Goal: Information Seeking & Learning: Find specific fact

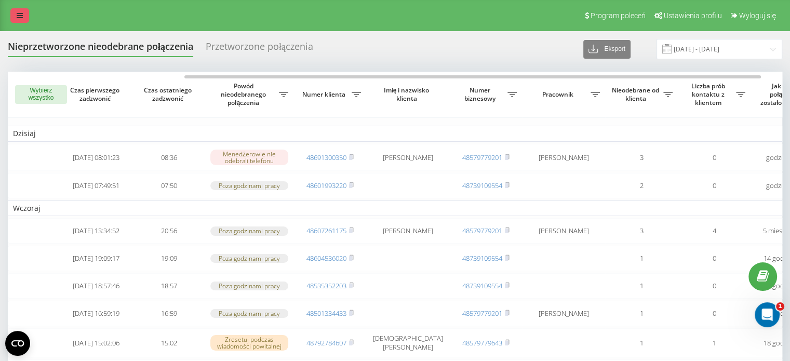
scroll to position [0, 238]
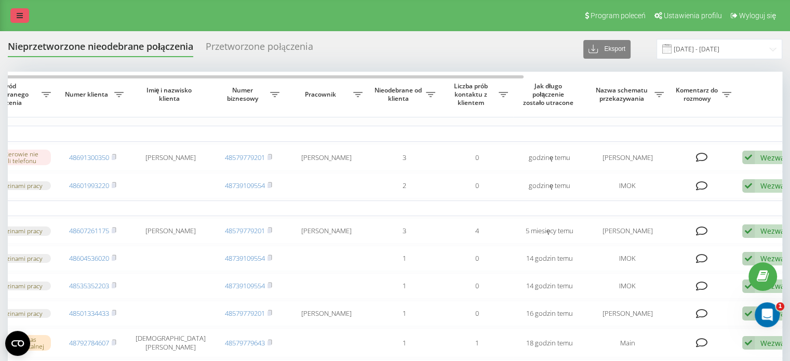
click at [16, 18] on link at bounding box center [19, 15] width 19 height 15
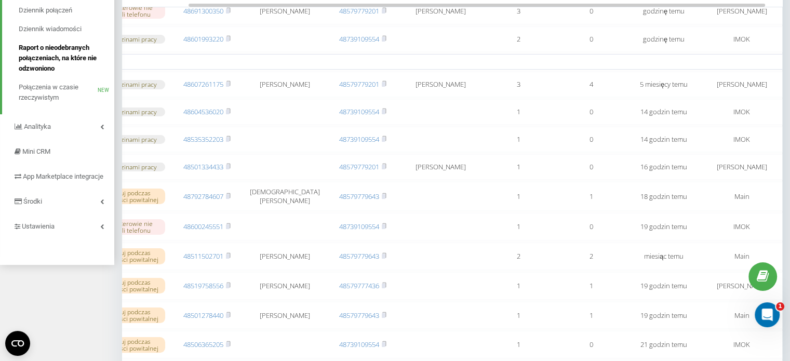
scroll to position [156, 0]
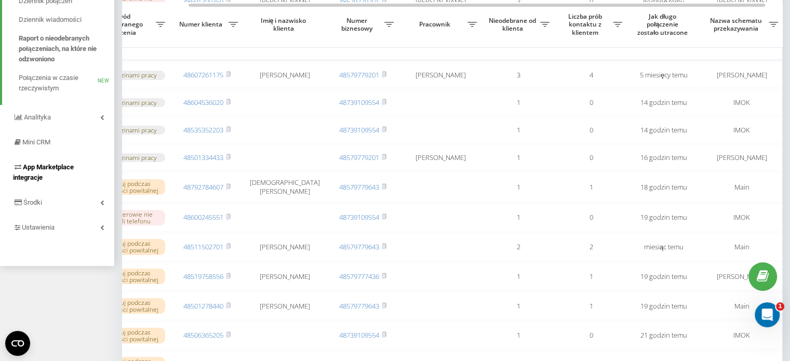
click at [43, 166] on span "App Marketplace integracje" at bounding box center [43, 172] width 61 height 18
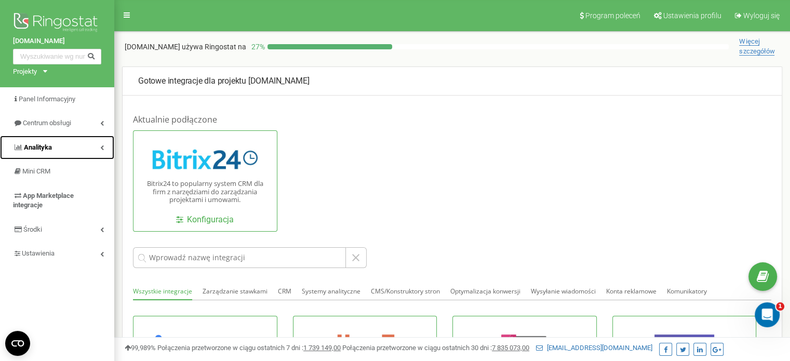
click at [46, 144] on span "Analityka" at bounding box center [38, 147] width 28 height 8
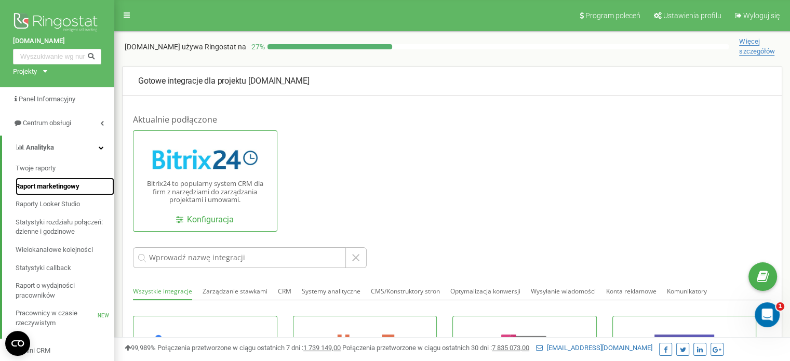
click at [43, 190] on span "Raport marketingowy" at bounding box center [48, 187] width 64 height 10
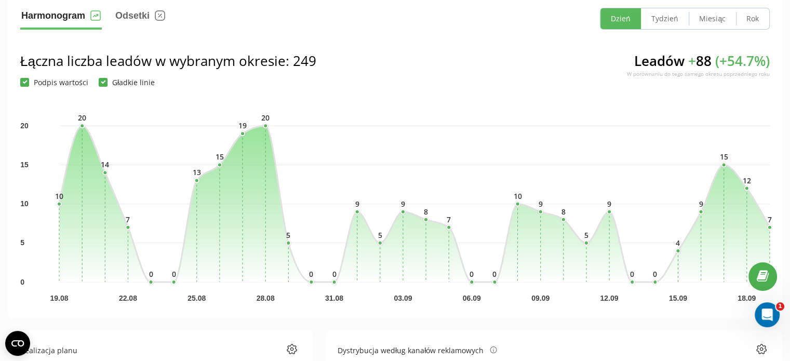
scroll to position [121, 0]
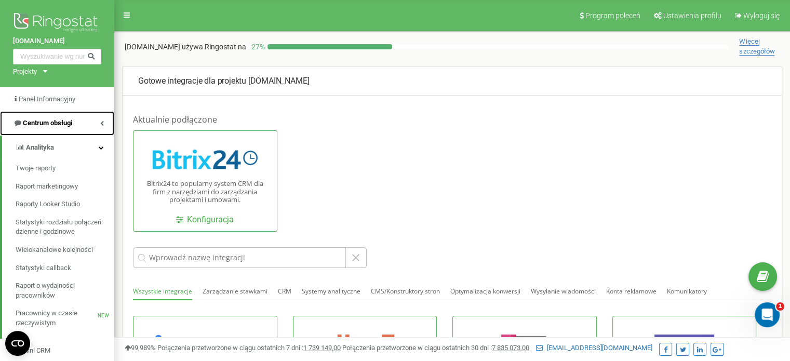
click at [102, 121] on icon at bounding box center [102, 123] width 4 height 5
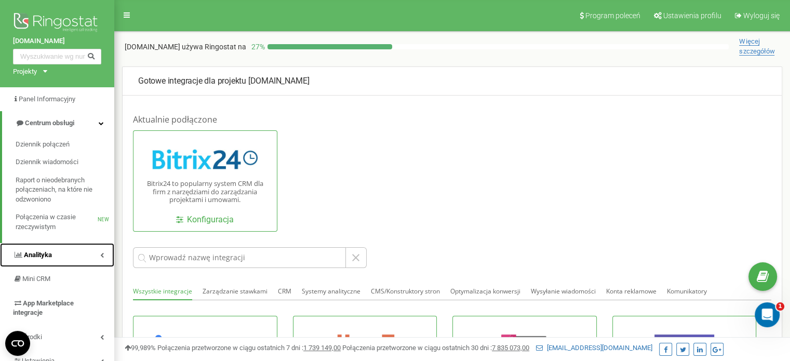
click at [45, 254] on span "Analityka" at bounding box center [38, 255] width 28 height 8
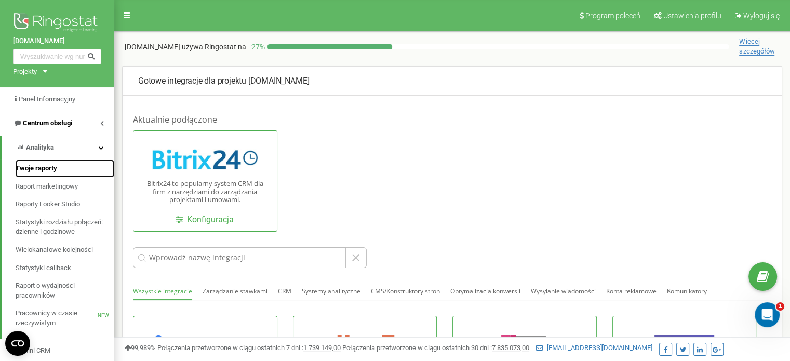
click at [38, 170] on span "Twoje raporty" at bounding box center [37, 169] width 42 height 10
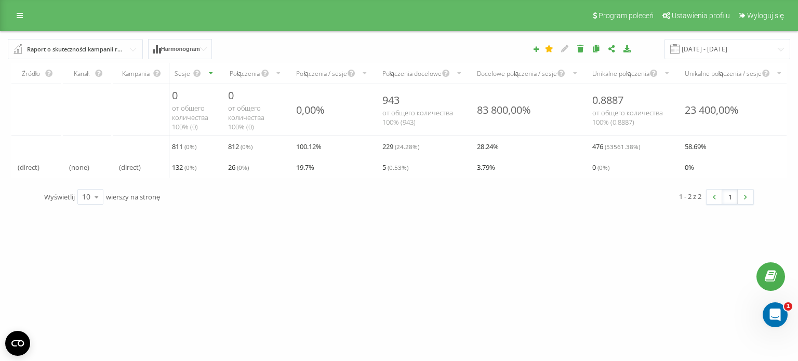
click at [118, 47] on div "Raport o skuteczności kampanii reklamowych" at bounding box center [76, 49] width 98 height 11
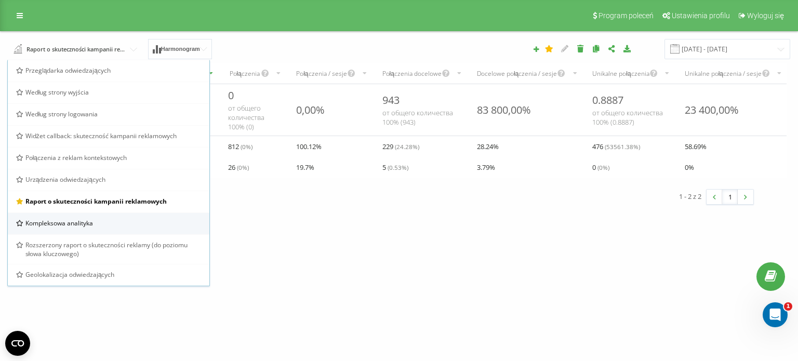
click at [79, 222] on span "Kompleksowa analityka" at bounding box center [59, 223] width 68 height 9
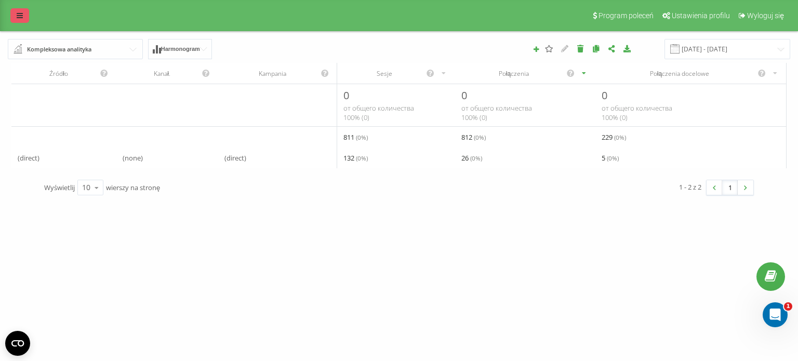
click at [13, 14] on link at bounding box center [19, 15] width 19 height 15
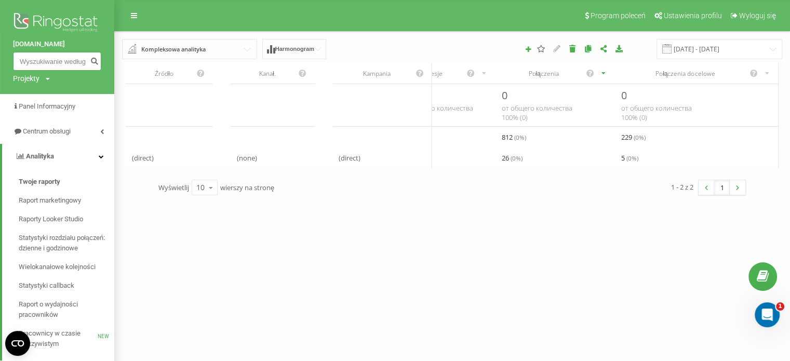
click at [52, 61] on input at bounding box center [57, 61] width 88 height 19
click at [52, 62] on input at bounding box center [57, 61] width 88 height 19
click at [52, 61] on input at bounding box center [57, 61] width 88 height 19
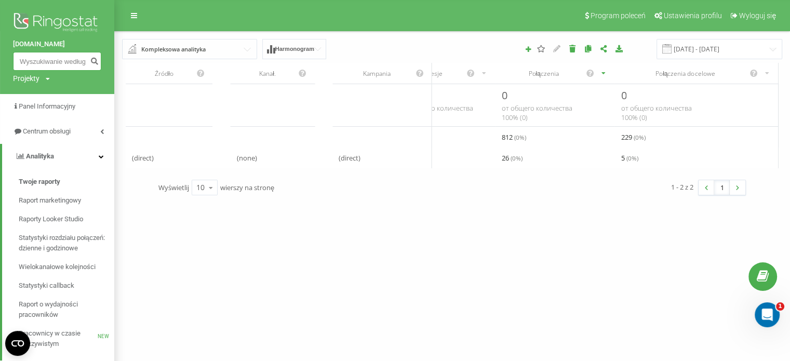
click at [52, 61] on input at bounding box center [57, 61] width 88 height 19
click at [54, 64] on input at bounding box center [57, 61] width 88 height 19
click at [93, 63] on icon "submit" at bounding box center [94, 60] width 9 height 6
click at [58, 58] on input at bounding box center [57, 61] width 88 height 19
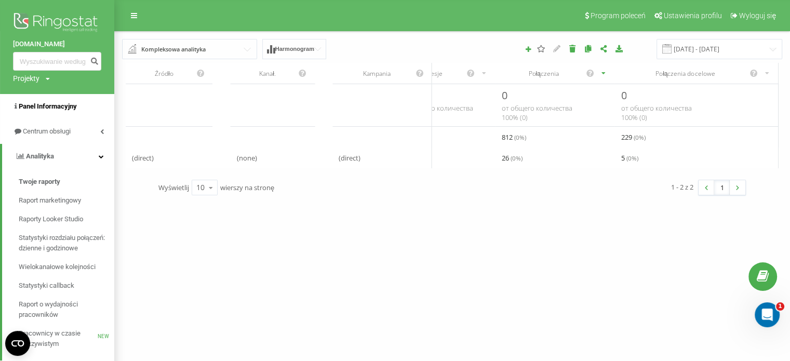
click at [58, 106] on span "Panel Informacyjny" at bounding box center [48, 106] width 58 height 8
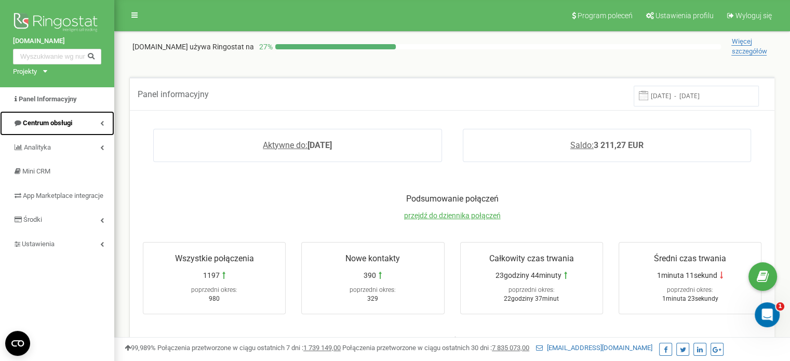
click at [69, 121] on span "Centrum obsługi" at bounding box center [47, 123] width 49 height 8
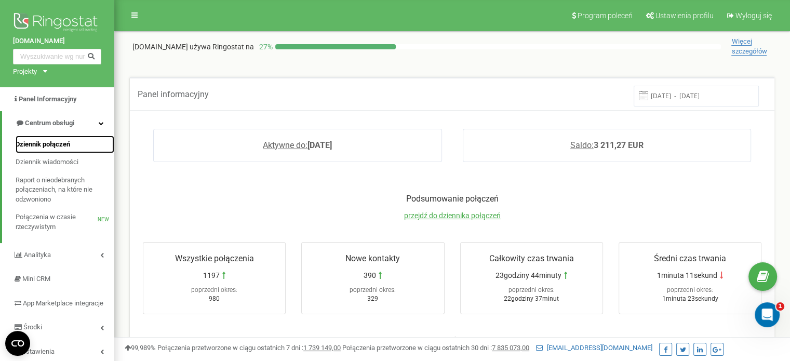
click at [59, 140] on span "Dziennik połączeń" at bounding box center [43, 145] width 55 height 10
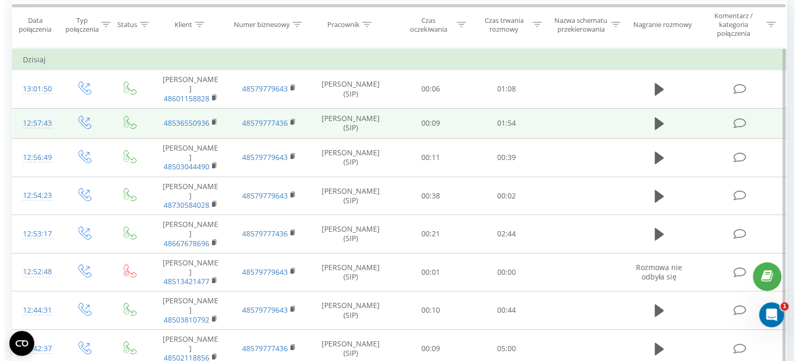
scroll to position [104, 0]
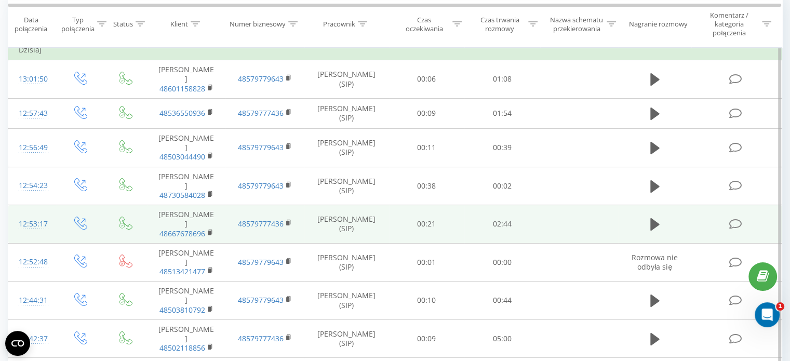
click at [550, 205] on td at bounding box center [579, 224] width 78 height 38
click at [581, 205] on td at bounding box center [579, 224] width 78 height 38
click at [179, 229] on link "48667678696" at bounding box center [183, 234] width 46 height 10
click at [54, 205] on td "12:53:17" at bounding box center [32, 224] width 48 height 38
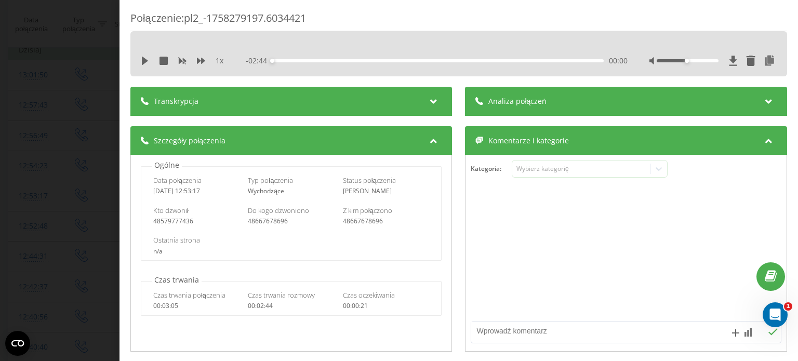
click at [412, 103] on div "Transkrypcja" at bounding box center [291, 101] width 322 height 29
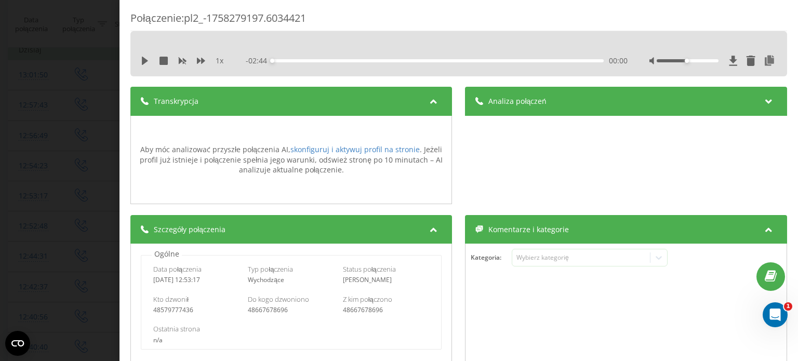
click at [428, 101] on icon at bounding box center [434, 100] width 12 height 10
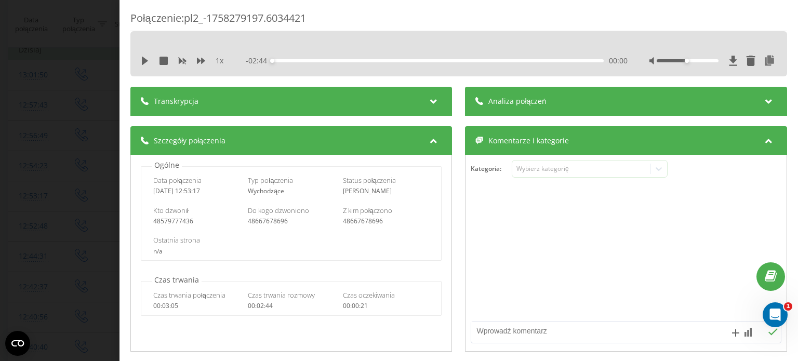
click at [428, 101] on icon at bounding box center [434, 100] width 12 height 10
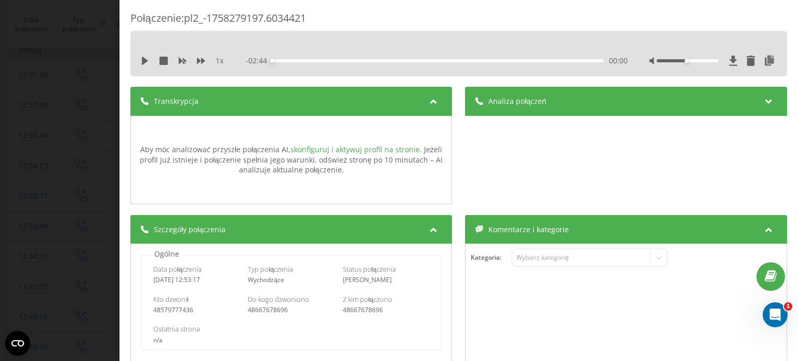
click at [397, 148] on link "skonfiguruj i aktywuj profil na stronie" at bounding box center [355, 149] width 129 height 10
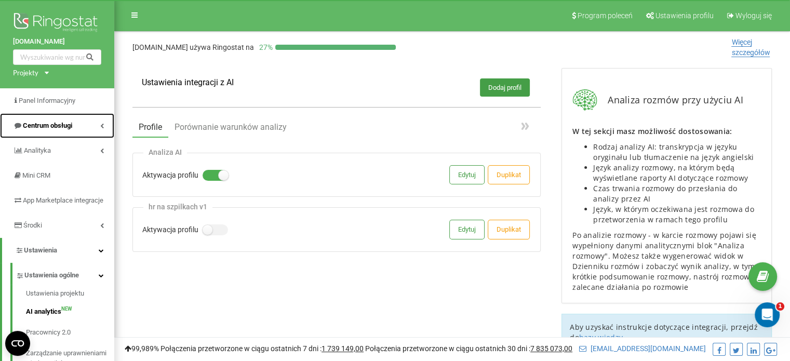
click at [41, 124] on span "Centrum obsługi" at bounding box center [47, 126] width 49 height 8
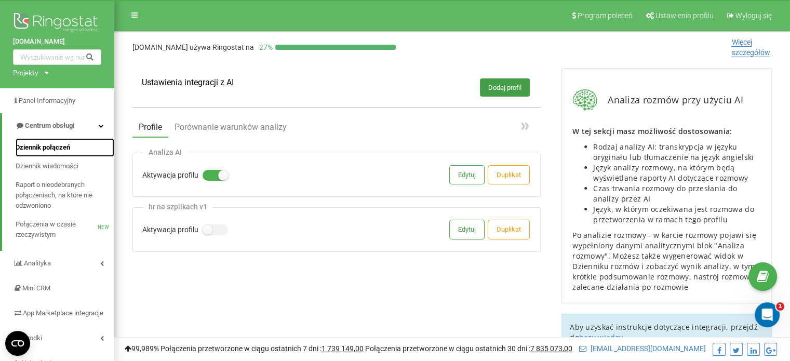
click at [44, 147] on span "Dziennik połączeń" at bounding box center [43, 147] width 55 height 10
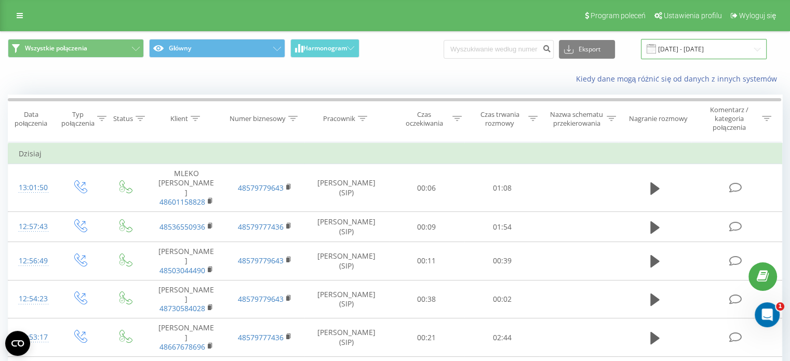
click at [713, 49] on input "[DATE] - [DATE]" at bounding box center [704, 49] width 126 height 20
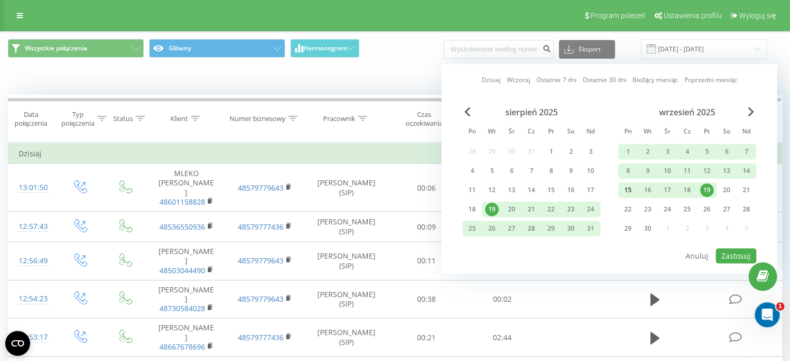
click at [630, 188] on div "15" at bounding box center [629, 190] width 14 height 14
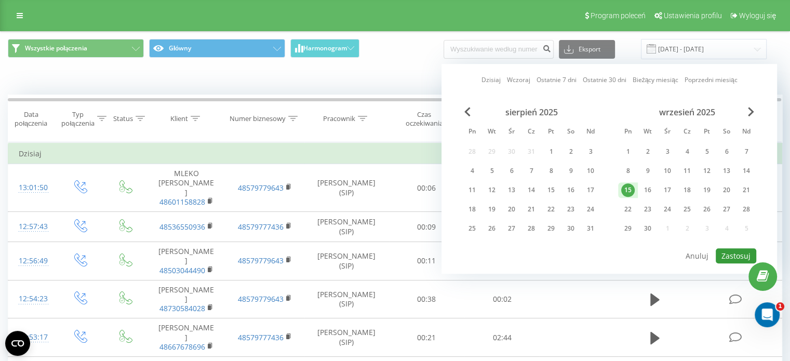
click at [739, 251] on button "Zastosuj" at bounding box center [736, 255] width 41 height 15
type input "[DATE] - [DATE]"
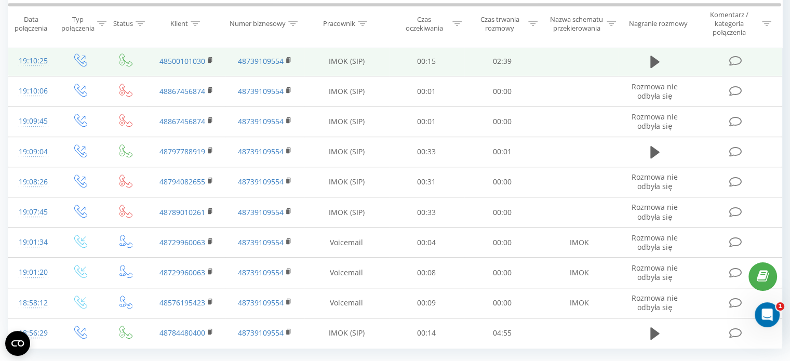
scroll to position [595, 0]
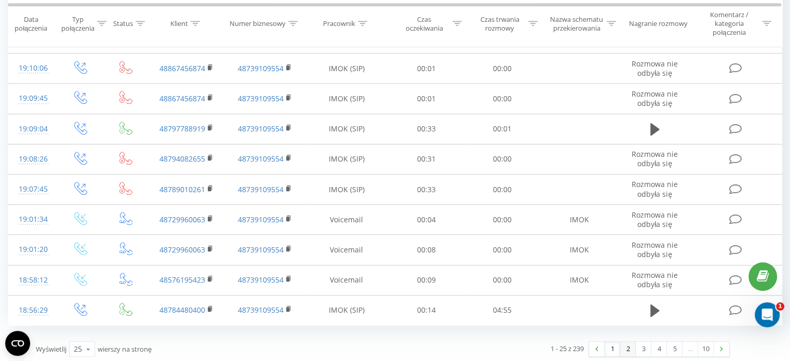
click at [629, 346] on link "2" at bounding box center [629, 349] width 16 height 15
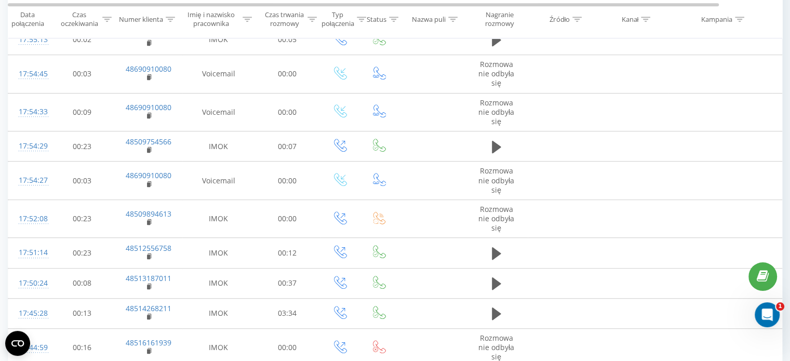
scroll to position [682, 0]
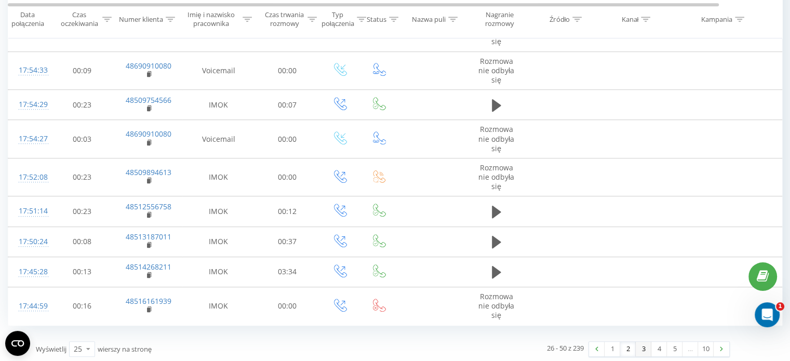
click at [645, 344] on link "3" at bounding box center [644, 349] width 16 height 15
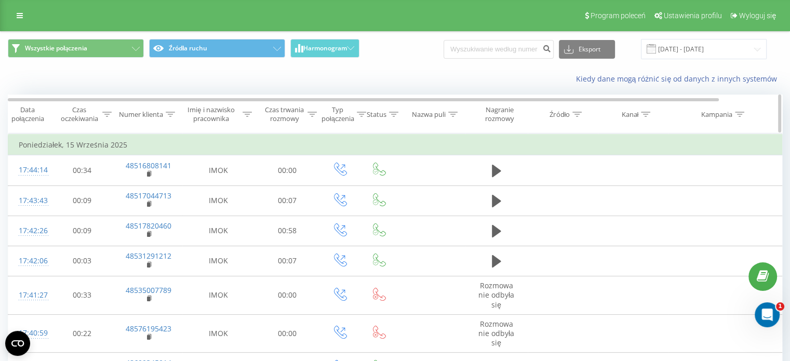
click at [247, 115] on icon at bounding box center [247, 114] width 9 height 5
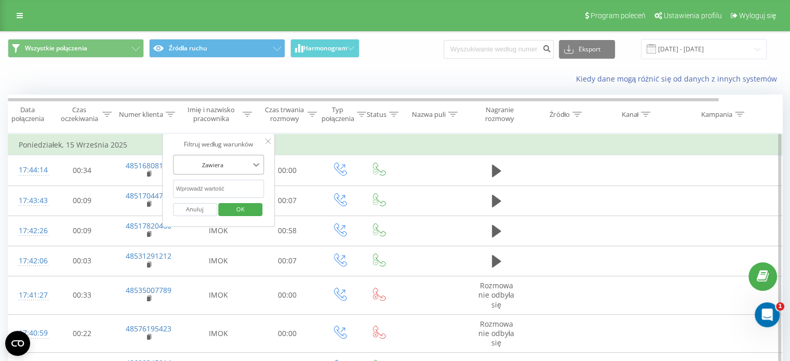
click at [255, 167] on icon at bounding box center [256, 165] width 10 height 10
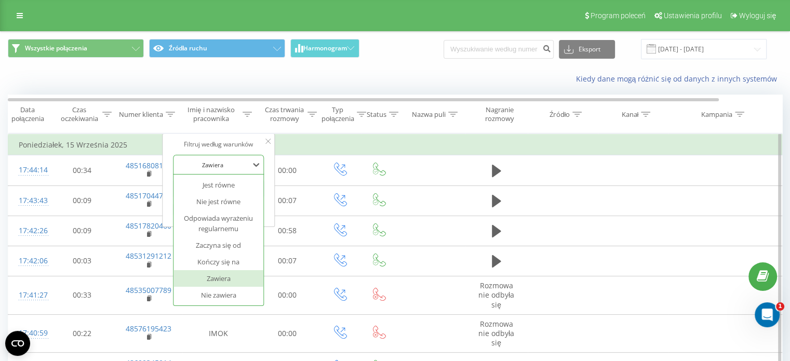
click at [229, 282] on div "Zawiera" at bounding box center [219, 278] width 90 height 17
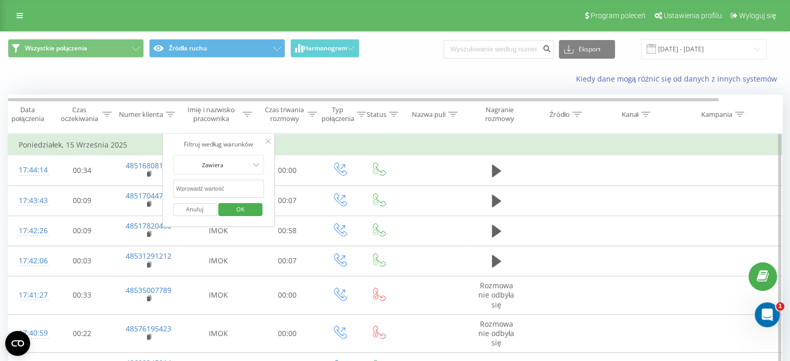
click at [210, 190] on input "text" at bounding box center [218, 189] width 91 height 18
type input "[PERSON_NAME]"
click button "OK" at bounding box center [241, 209] width 44 height 13
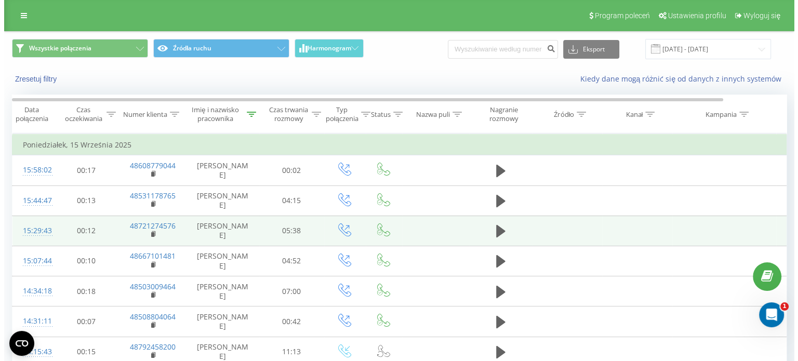
scroll to position [52, 0]
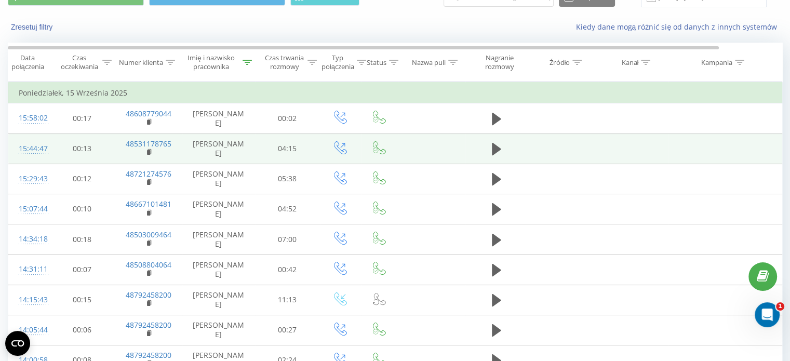
click at [49, 147] on td "15:44:47" at bounding box center [29, 149] width 42 height 30
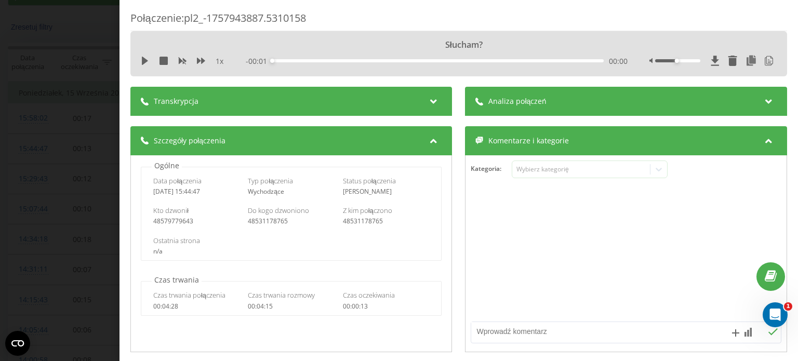
click at [346, 98] on div "Transkrypcja" at bounding box center [291, 101] width 322 height 29
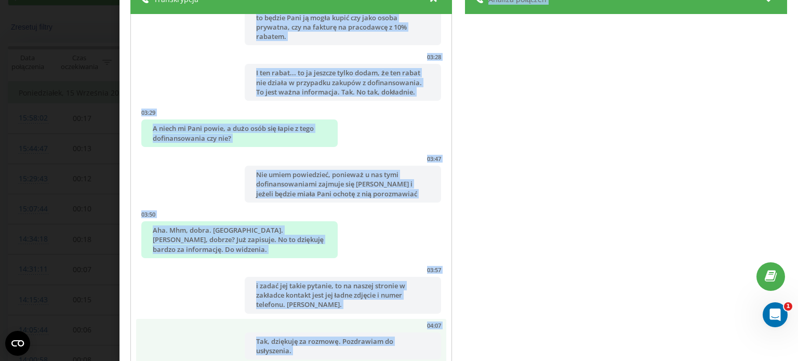
scroll to position [1633, 0]
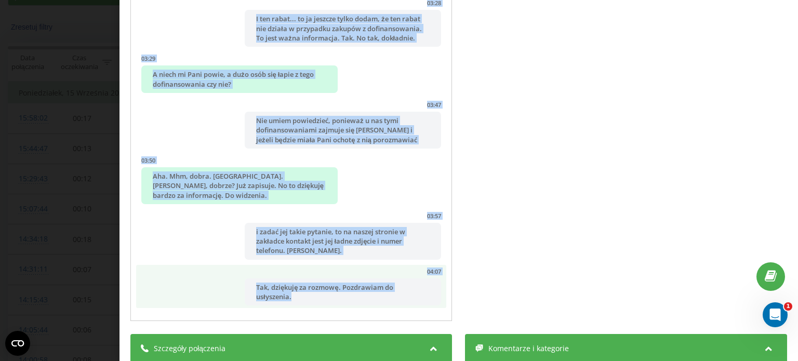
drag, startPoint x: 143, startPoint y: 122, endPoint x: 292, endPoint y: 308, distance: 237.8
click at [292, 308] on div "00:00 Słucham? 00:00 -Dzień dobry. Z tej strony [PERSON_NAME], Eduversum HR na …" at bounding box center [291, 141] width 322 height 362
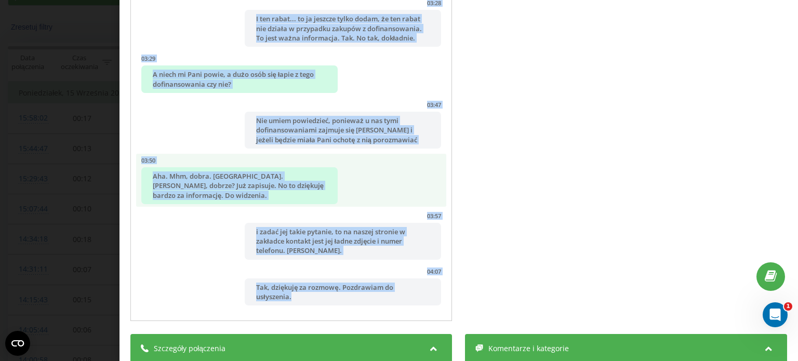
copy ul "0:25 Loremip? 53:87 -Dolor sitam. C adi elitse Doeiusmod Temporinci, Utlaboree …"
